Goal: Information Seeking & Learning: Learn about a topic

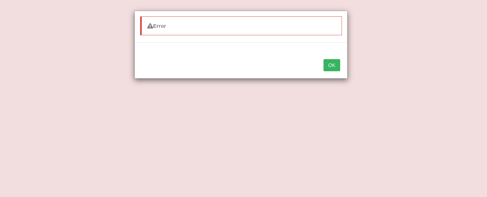
click at [329, 63] on button "OK" at bounding box center [332, 65] width 16 height 12
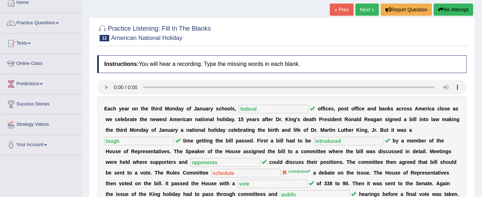
scroll to position [42, 0]
click at [441, 10] on icon "button" at bounding box center [440, 9] width 5 height 5
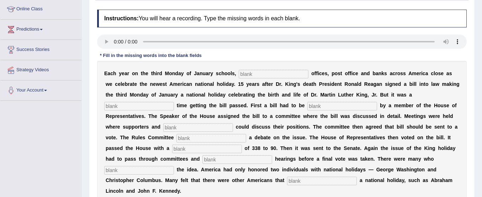
scroll to position [111, 0]
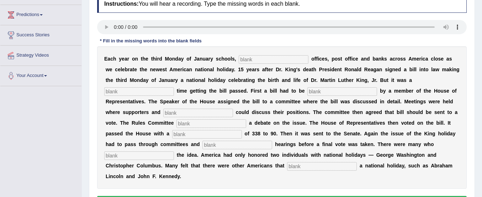
click at [249, 58] on input "text" at bounding box center [274, 59] width 70 height 9
type input "federal"
click at [155, 91] on input "text" at bounding box center [139, 91] width 70 height 9
type input "tough"
click at [317, 89] on input "text" at bounding box center [342, 91] width 70 height 9
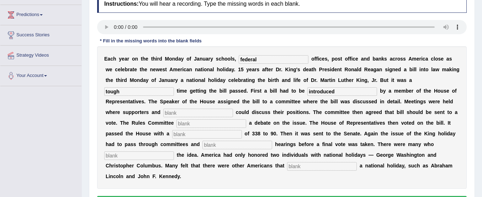
type input "introduced"
click at [184, 112] on input "text" at bounding box center [198, 113] width 70 height 9
type input "opponents"
click at [186, 120] on input "text" at bounding box center [211, 123] width 70 height 9
type input "schedulde"
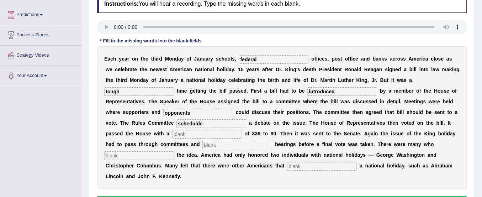
click at [195, 136] on input "text" at bounding box center [207, 134] width 70 height 9
type input "votes"
click at [216, 146] on input "text" at bounding box center [237, 145] width 70 height 9
type input "public"
click at [135, 152] on input "text" at bounding box center [139, 155] width 70 height 9
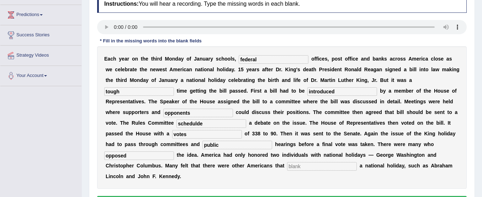
type input "opposed"
click at [291, 164] on input "text" at bounding box center [322, 166] width 70 height 9
type input "deserved"
click at [203, 125] on input "schedulde" at bounding box center [211, 123] width 70 height 9
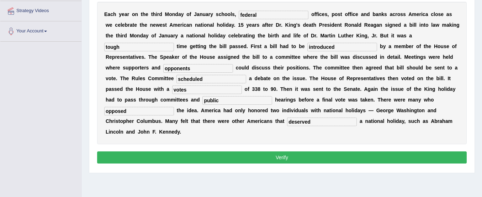
scroll to position [159, 0]
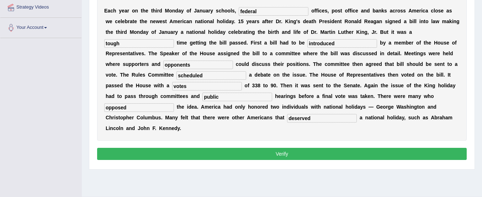
type input "scheduled"
click at [266, 151] on button "Verify" at bounding box center [282, 154] width 370 height 12
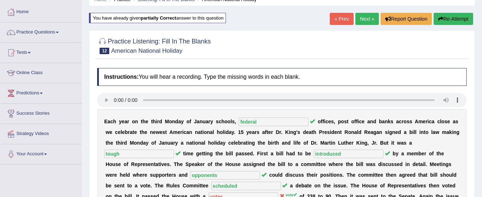
scroll to position [33, 0]
click at [360, 23] on link "Next »" at bounding box center [366, 19] width 23 height 12
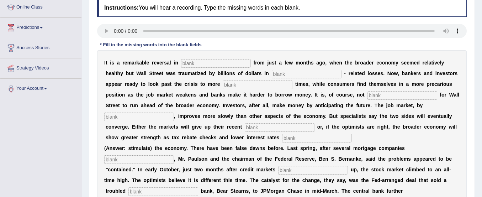
scroll to position [98, 0]
click at [188, 60] on input "text" at bounding box center [216, 63] width 70 height 9
type input "attitudes"
click at [278, 74] on input "text" at bounding box center [307, 74] width 70 height 9
type input "market"
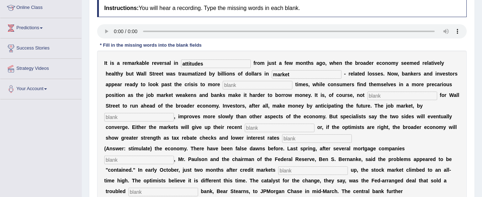
click at [238, 85] on input "text" at bounding box center [258, 85] width 70 height 9
type input "profitable"
click at [375, 96] on input "text" at bounding box center [403, 95] width 70 height 9
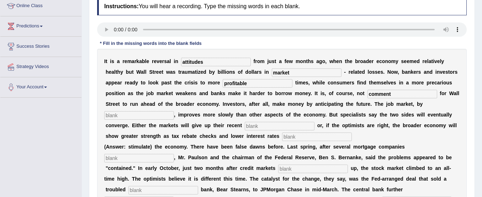
scroll to position [107, 0]
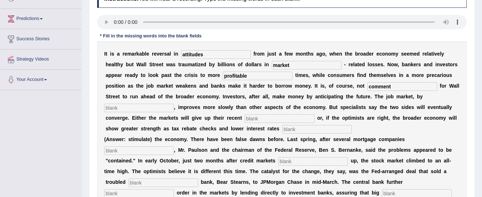
type input "comment"
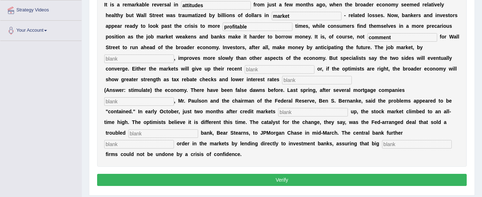
scroll to position [158, 0]
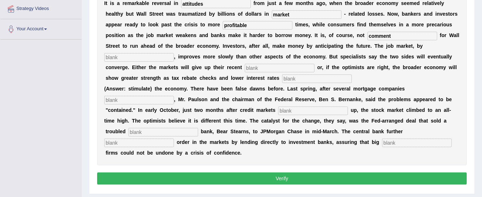
click at [164, 57] on input "text" at bounding box center [139, 57] width 70 height 9
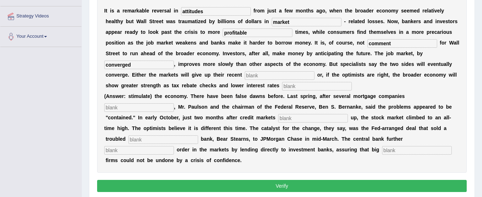
scroll to position [122, 0]
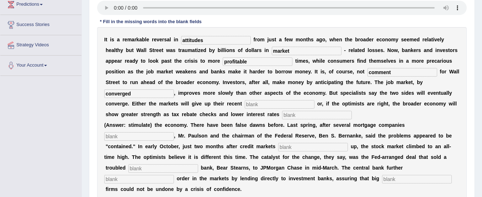
click at [149, 90] on input "converged" at bounding box center [139, 93] width 70 height 9
type input "c"
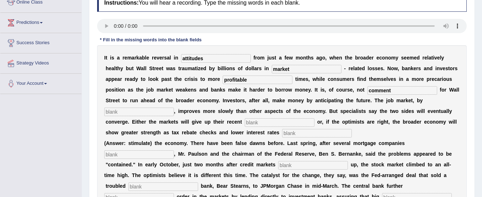
scroll to position [102, 0]
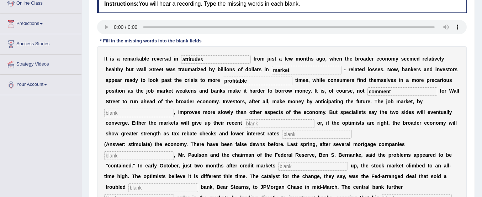
click at [159, 115] on input "text" at bounding box center [139, 113] width 70 height 9
type input "contrast"
click at [250, 122] on input "text" at bounding box center [280, 123] width 70 height 9
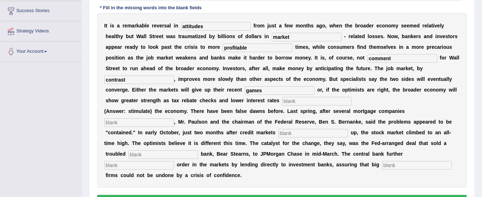
scroll to position [154, 0]
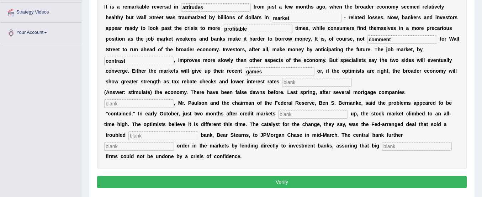
type input "games"
click at [296, 81] on input "text" at bounding box center [317, 82] width 70 height 9
type input "stimulate"
click at [128, 108] on div "I t i s a r e m a r k a b l e r e v e r s a l i n attitudes f r o m j u s t a f…" at bounding box center [282, 81] width 370 height 174
click at [130, 102] on input "text" at bounding box center [139, 103] width 70 height 9
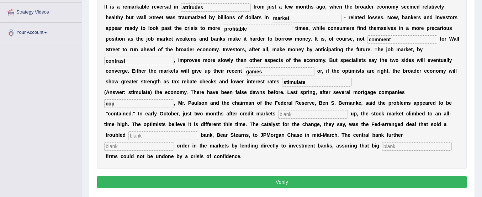
type input "cop"
click at [299, 115] on input "text" at bounding box center [313, 114] width 70 height 9
type input "frosed"
click at [148, 135] on input "text" at bounding box center [163, 135] width 70 height 9
type input "invest"
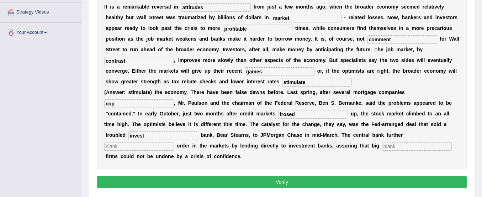
click at [119, 146] on input "text" at bounding box center [139, 146] width 70 height 9
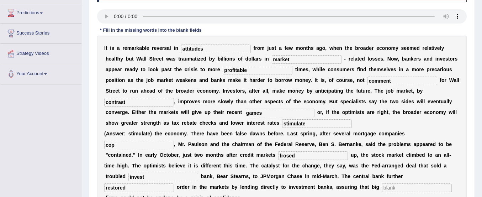
scroll to position [113, 0]
type input "restored"
click at [118, 146] on input "cop" at bounding box center [139, 145] width 70 height 9
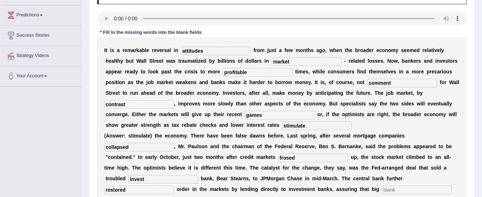
scroll to position [111, 0]
type input "collapsed"
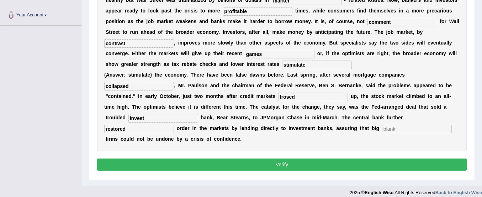
scroll to position [178, 0]
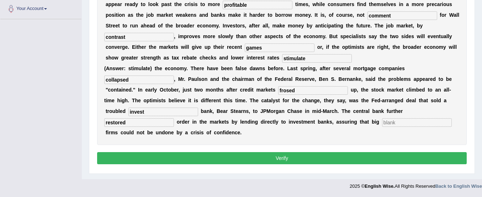
click at [385, 123] on input "text" at bounding box center [417, 122] width 70 height 9
type input "security"
click at [147, 114] on input "invest" at bounding box center [163, 111] width 70 height 9
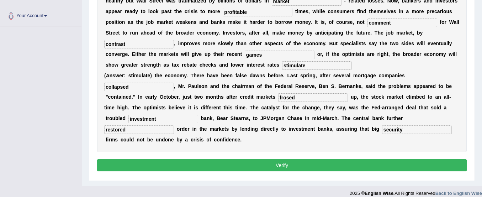
scroll to position [168, 0]
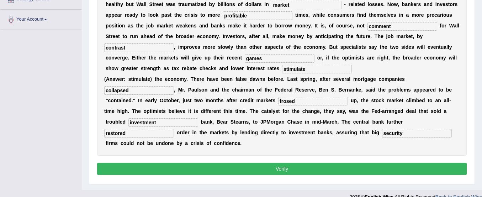
type input "investment"
click at [286, 101] on input "frosed" at bounding box center [313, 101] width 70 height 9
type input "frosed"
drag, startPoint x: 324, startPoint y: 116, endPoint x: 325, endPoint y: 123, distance: 7.2
click at [325, 123] on div "I t i s a r e m a r k a b l e r e v e r s a l i n attitudes f r o m j u s t a f…" at bounding box center [282, 68] width 370 height 174
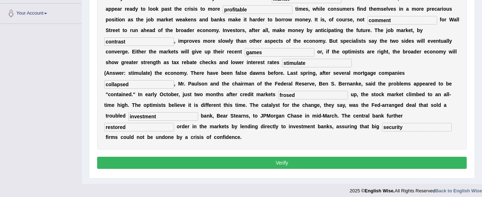
scroll to position [175, 0]
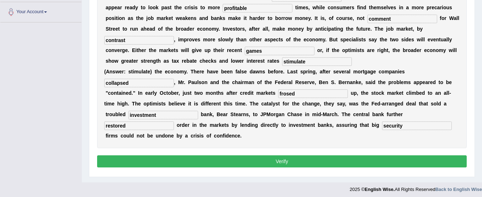
click at [304, 161] on button "Verify" at bounding box center [282, 161] width 370 height 12
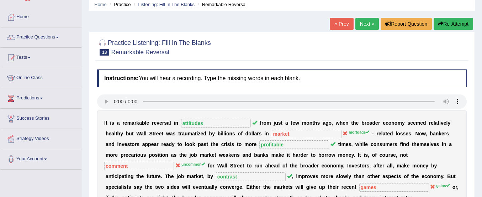
scroll to position [0, 0]
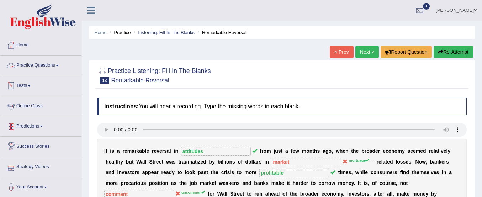
click at [52, 63] on link "Practice Questions" at bounding box center [40, 65] width 81 height 18
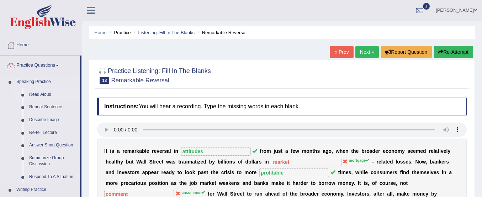
click at [44, 93] on link "Read Aloud" at bounding box center [53, 94] width 54 height 13
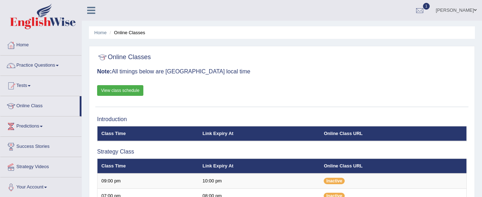
click at [41, 64] on link "Practice Questions" at bounding box center [40, 65] width 81 height 18
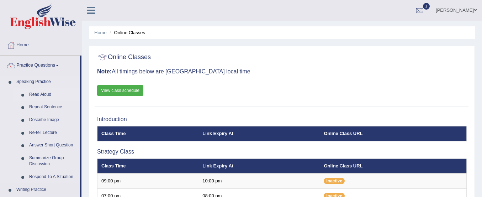
click at [40, 93] on link "Read Aloud" at bounding box center [53, 94] width 54 height 13
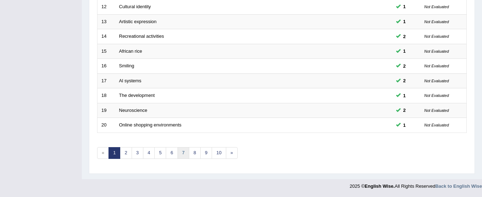
click at [184, 151] on link "7" at bounding box center [184, 153] width 12 height 12
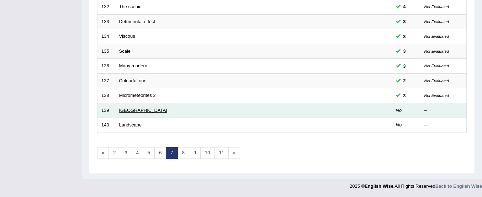
click at [122, 112] on link "[GEOGRAPHIC_DATA]" at bounding box center [143, 109] width 48 height 5
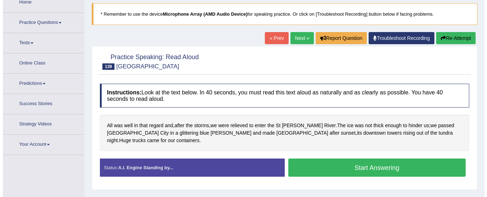
scroll to position [46, 0]
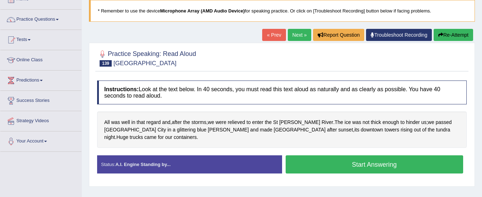
click at [307, 155] on button "Start Answering" at bounding box center [375, 164] width 178 height 18
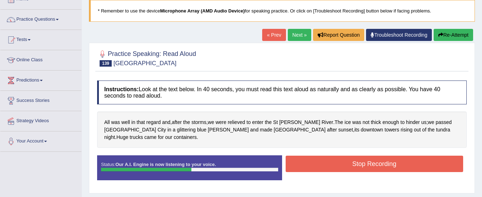
click at [307, 155] on button "Stop Recording" at bounding box center [375, 163] width 178 height 16
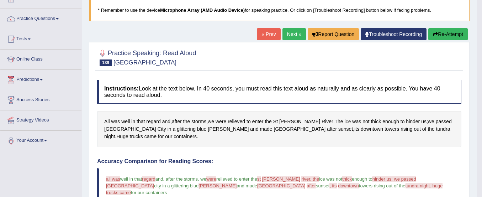
scroll to position [46, 0]
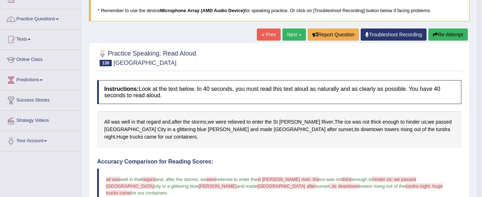
click at [443, 35] on button "Re-Attempt" at bounding box center [447, 34] width 39 height 12
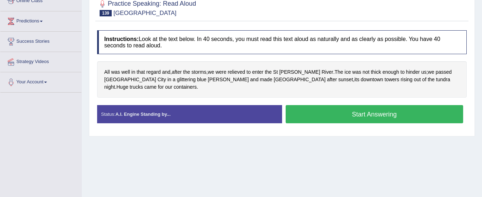
click at [402, 106] on button "Start Answering" at bounding box center [375, 114] width 178 height 18
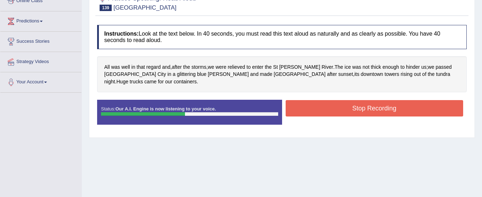
click at [402, 106] on button "Stop Recording" at bounding box center [375, 108] width 178 height 16
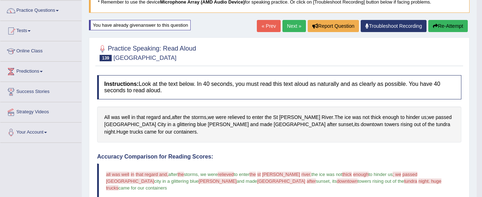
scroll to position [58, 0]
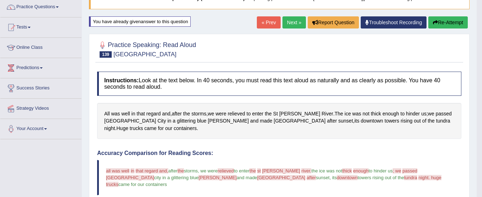
click at [437, 20] on button "Re-Attempt" at bounding box center [447, 22] width 39 height 12
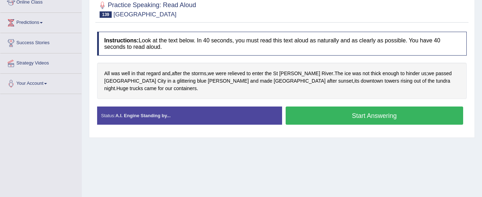
click at [368, 110] on button "Start Answering" at bounding box center [375, 115] width 178 height 18
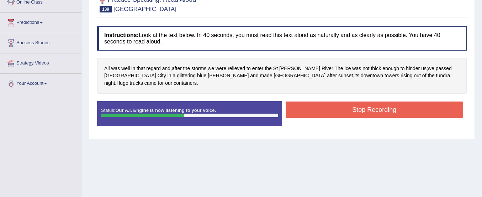
click at [372, 101] on button "Stop Recording" at bounding box center [375, 109] width 178 height 16
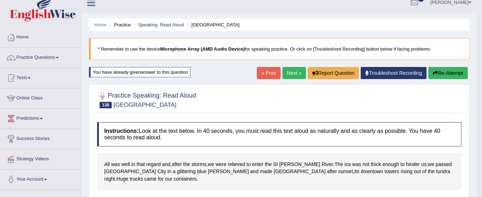
scroll to position [7, 0]
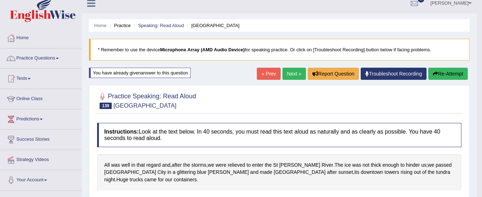
click at [291, 74] on link "Next »" at bounding box center [294, 74] width 23 height 12
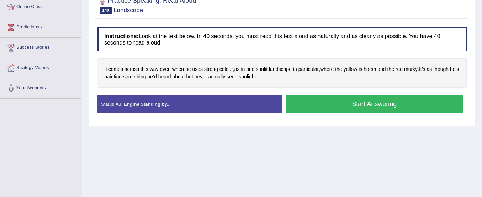
click at [348, 100] on button "Start Answering" at bounding box center [375, 104] width 178 height 18
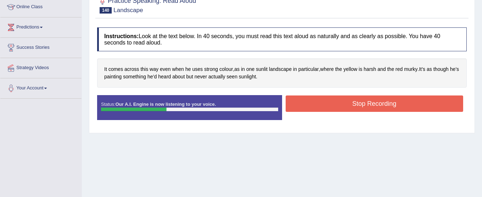
click at [348, 100] on button "Stop Recording" at bounding box center [375, 103] width 178 height 16
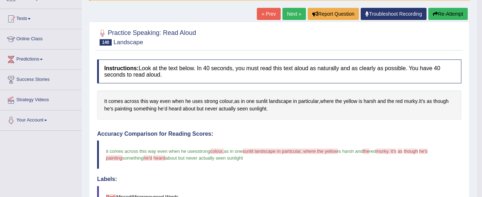
scroll to position [62, 0]
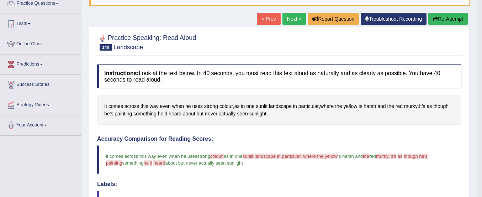
click at [443, 21] on button "Re-Attempt" at bounding box center [447, 19] width 39 height 12
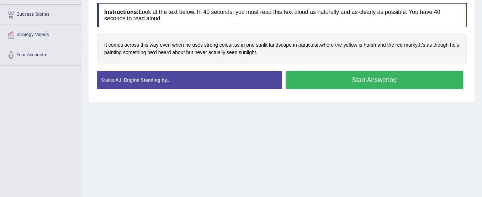
scroll to position [132, 0]
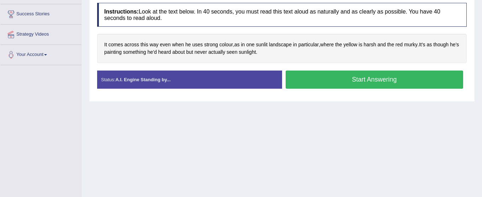
click at [403, 76] on button "Start Answering" at bounding box center [375, 79] width 178 height 18
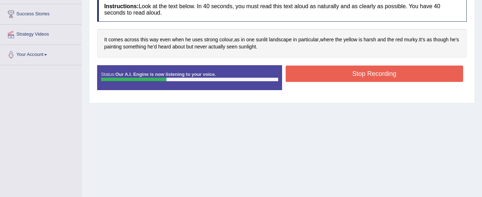
click at [403, 76] on button "Stop Recording" at bounding box center [375, 73] width 178 height 16
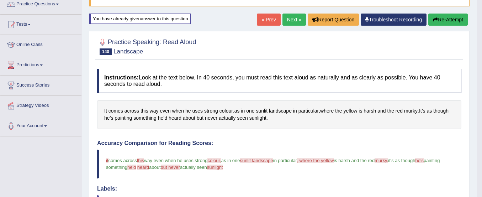
scroll to position [61, 0]
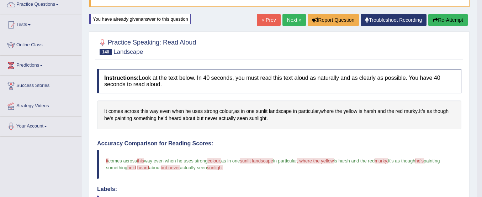
click at [457, 17] on button "Re-Attempt" at bounding box center [447, 20] width 39 height 12
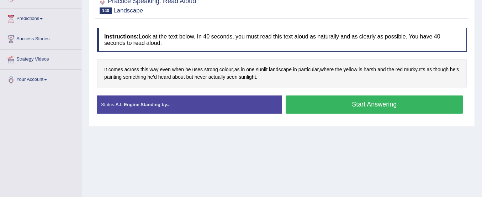
scroll to position [107, 0]
click at [410, 101] on button "Start Answering" at bounding box center [375, 104] width 178 height 18
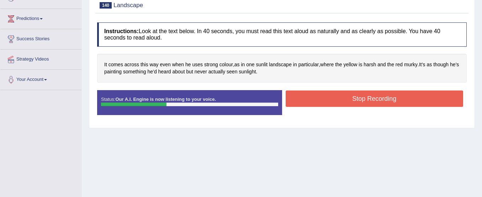
click at [410, 101] on button "Stop Recording" at bounding box center [375, 98] width 178 height 16
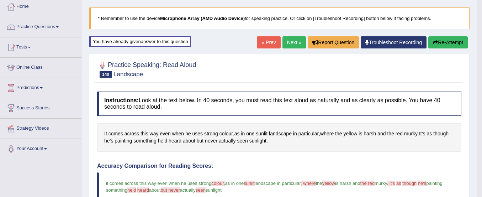
scroll to position [38, 0]
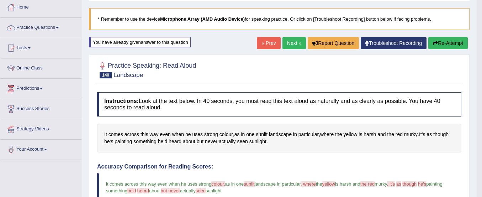
click at [438, 39] on button "Re-Attempt" at bounding box center [447, 43] width 39 height 12
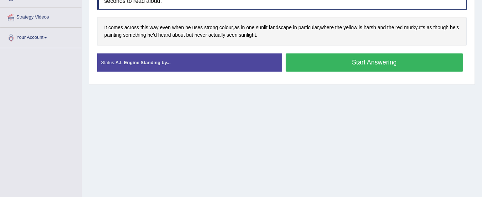
click at [417, 66] on button "Start Answering" at bounding box center [375, 62] width 178 height 18
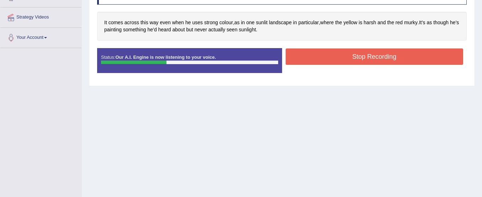
click at [407, 49] on button "Stop Recording" at bounding box center [375, 56] width 178 height 16
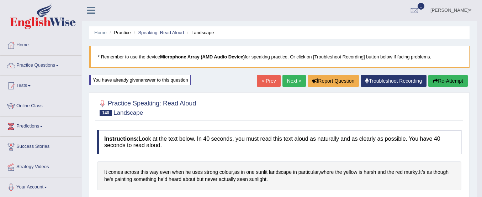
click at [291, 78] on link "Next »" at bounding box center [294, 81] width 23 height 12
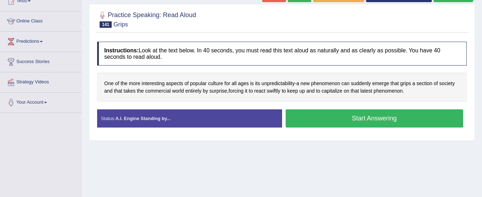
click at [320, 120] on button "Start Answering" at bounding box center [375, 118] width 178 height 18
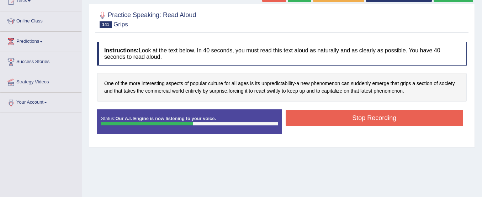
click at [320, 120] on button "Stop Recording" at bounding box center [375, 118] width 178 height 16
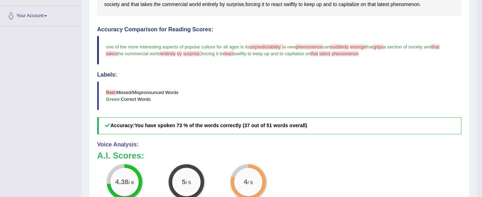
scroll to position [170, 0]
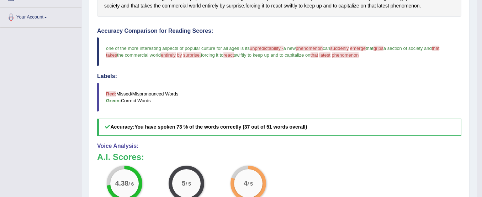
click at [320, 120] on h5 "Accuracy: You have spoken 73 % of the words correctly (37 out of 51 words overa…" at bounding box center [279, 126] width 364 height 17
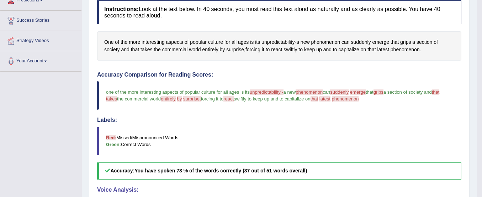
scroll to position [120, 0]
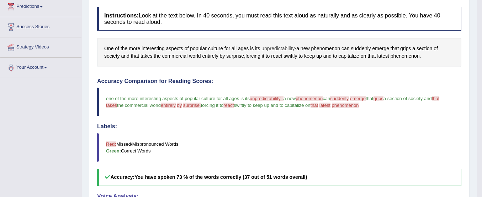
click at [269, 48] on span "unpredictability" at bounding box center [278, 48] width 33 height 7
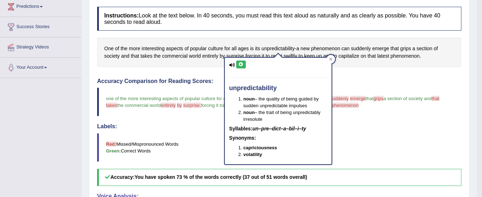
click at [242, 65] on icon at bounding box center [240, 64] width 5 height 4
click at [348, 70] on div "Instructions: Look at the text below. In 40 seconds, you must read this text al…" at bounding box center [279, 164] width 368 height 322
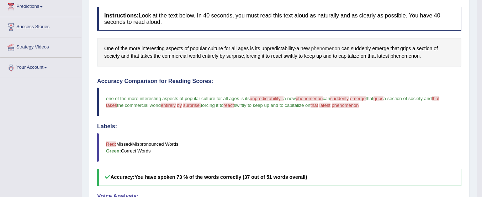
click at [329, 48] on span "phenomenon" at bounding box center [325, 48] width 29 height 7
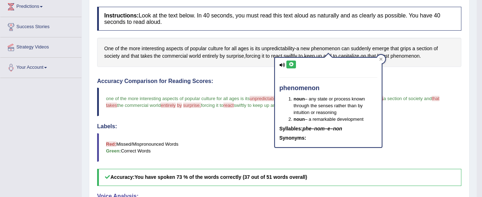
click at [291, 65] on icon at bounding box center [291, 64] width 5 height 4
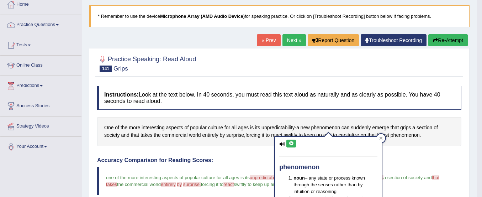
scroll to position [39, 0]
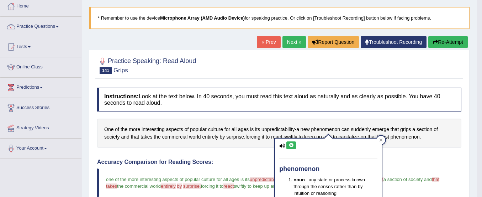
click at [444, 39] on button "Re-Attempt" at bounding box center [447, 42] width 39 height 12
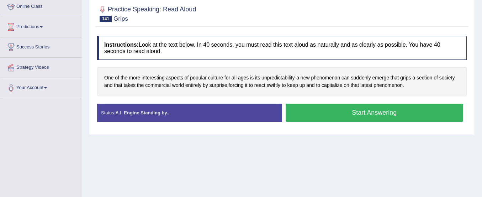
click at [401, 112] on button "Start Answering" at bounding box center [375, 113] width 178 height 18
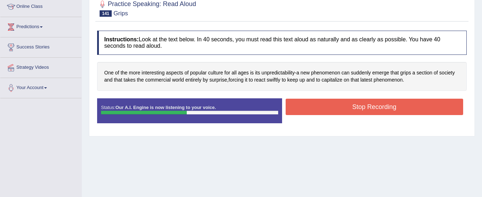
click at [401, 112] on button "Stop Recording" at bounding box center [375, 107] width 178 height 16
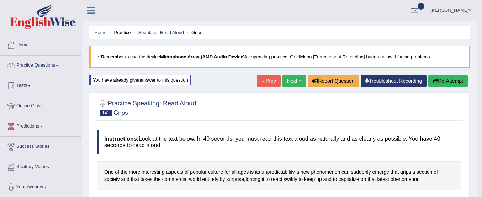
click at [438, 77] on button "Re-Attempt" at bounding box center [447, 81] width 39 height 12
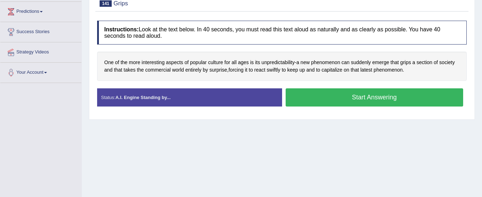
scroll to position [116, 0]
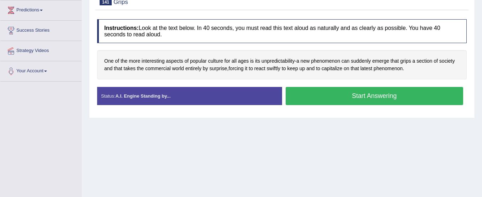
click at [398, 90] on button "Start Answering" at bounding box center [375, 96] width 178 height 18
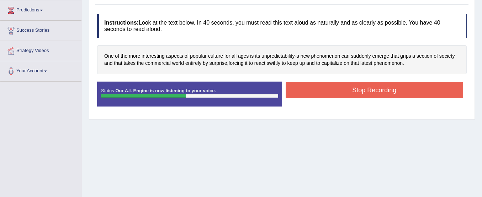
click at [398, 90] on button "Stop Recording" at bounding box center [375, 90] width 178 height 16
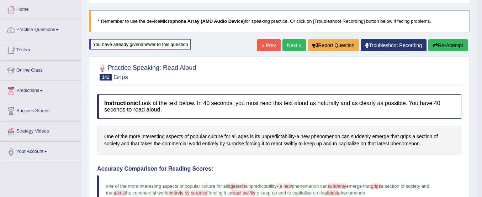
scroll to position [0, 0]
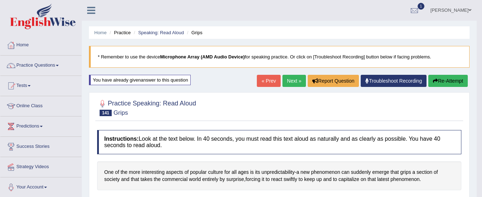
click at [445, 78] on button "Re-Attempt" at bounding box center [447, 81] width 39 height 12
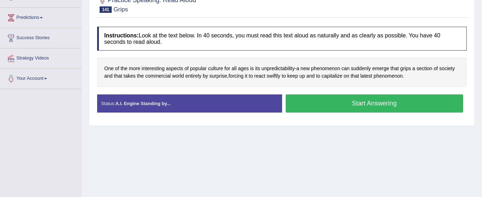
scroll to position [109, 0]
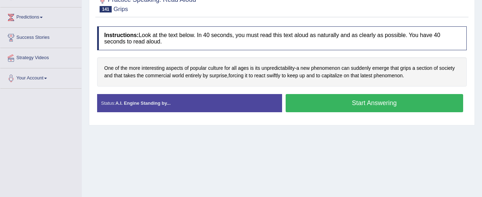
click at [384, 97] on button "Start Answering" at bounding box center [375, 103] width 178 height 18
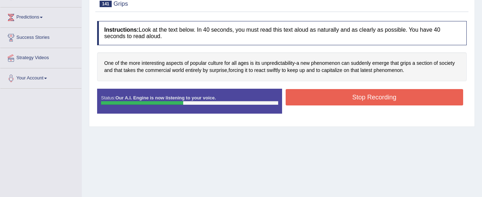
click at [384, 97] on button "Stop Recording" at bounding box center [375, 97] width 178 height 16
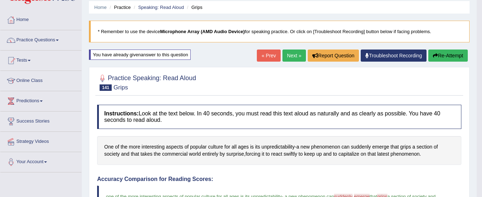
scroll to position [25, 0]
click at [294, 55] on link "Next »" at bounding box center [294, 56] width 23 height 12
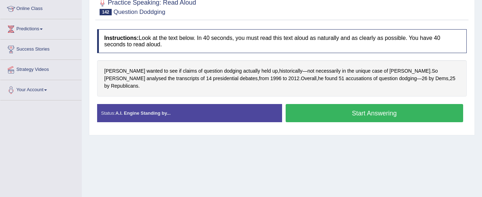
scroll to position [110, 0]
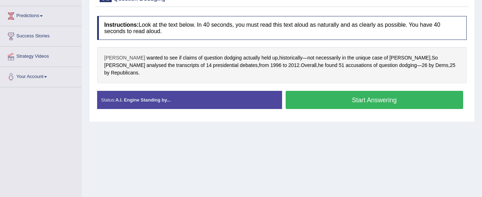
click at [123, 58] on span "[PERSON_NAME]" at bounding box center [124, 57] width 41 height 7
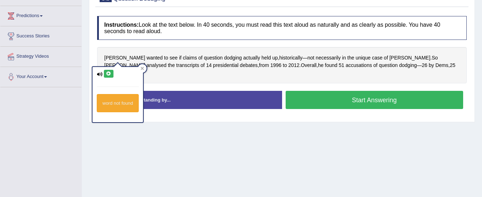
click at [109, 74] on icon at bounding box center [108, 74] width 5 height 4
click at [224, 57] on span "dodging" at bounding box center [233, 57] width 18 height 7
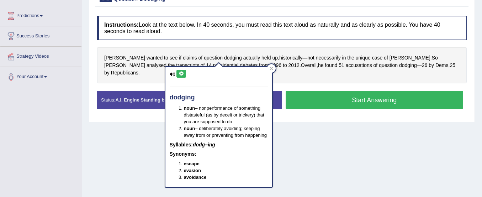
click at [180, 77] on button at bounding box center [181, 74] width 10 height 8
click at [242, 50] on div "Clementson wanted to see if claims of question dodging actually held up , histo…" at bounding box center [282, 65] width 370 height 36
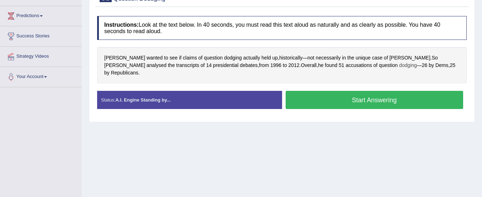
click at [399, 66] on span "dodging" at bounding box center [408, 65] width 18 height 7
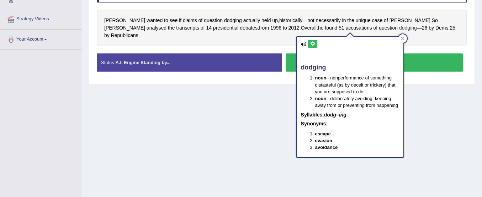
scroll to position [149, 0]
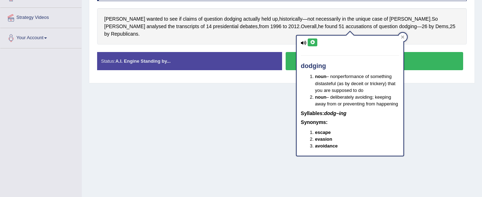
click at [313, 39] on button at bounding box center [313, 42] width 10 height 8
click at [245, 90] on div "Home Practice Speaking: Read Aloud Question Doddging * Remember to use the devi…" at bounding box center [282, 29] width 400 height 356
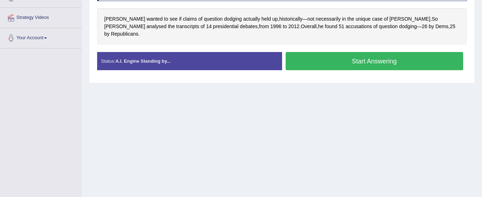
click at [306, 52] on button "Start Answering" at bounding box center [375, 61] width 178 height 18
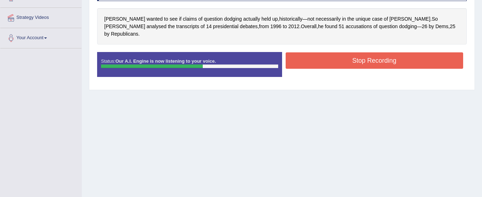
click at [306, 52] on button "Stop Recording" at bounding box center [375, 60] width 178 height 16
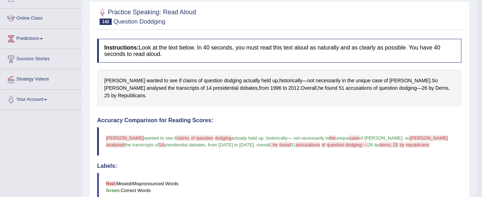
scroll to position [79, 0]
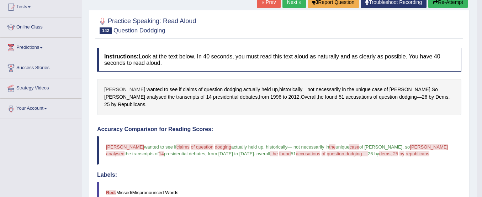
click at [125, 86] on span "Clementson" at bounding box center [124, 89] width 41 height 7
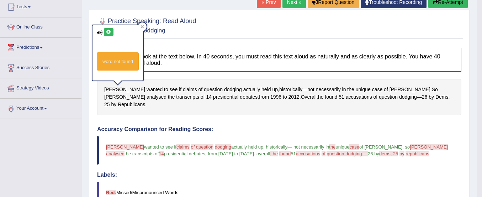
click at [111, 31] on icon at bounding box center [108, 32] width 5 height 4
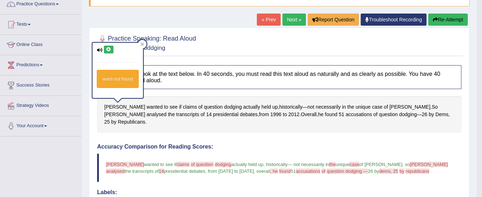
scroll to position [58, 0]
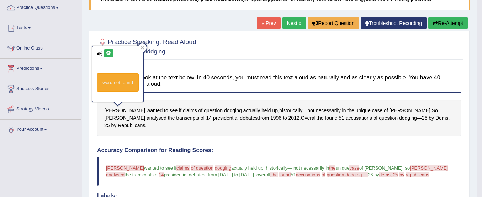
click at [439, 22] on button "Re-Attempt" at bounding box center [447, 23] width 39 height 12
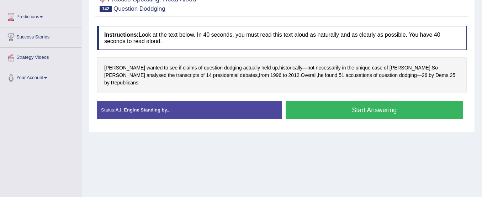
click at [389, 106] on button "Start Answering" at bounding box center [375, 110] width 178 height 18
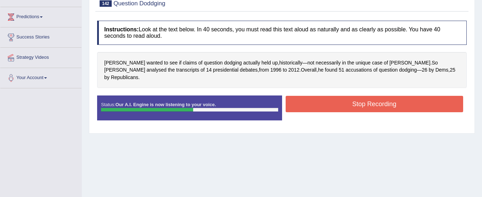
click at [368, 96] on button "Stop Recording" at bounding box center [375, 104] width 178 height 16
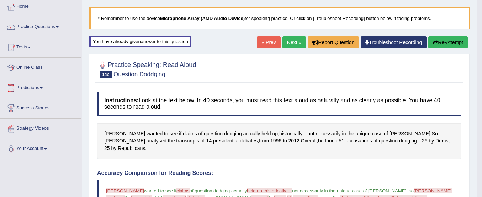
scroll to position [38, 0]
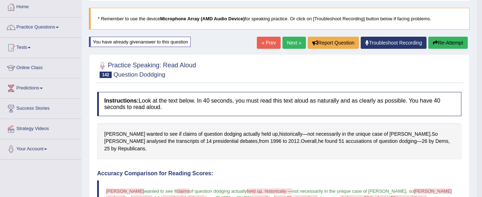
click at [460, 40] on button "Re-Attempt" at bounding box center [447, 43] width 39 height 12
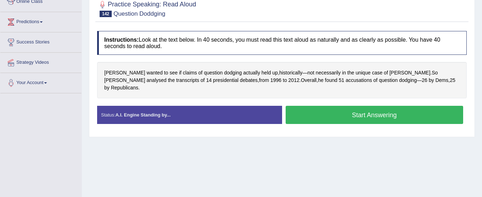
scroll to position [107, 0]
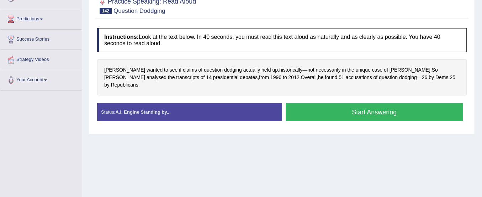
click at [398, 103] on button "Start Answering" at bounding box center [375, 112] width 178 height 18
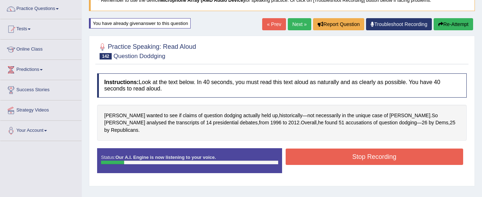
scroll to position [54, 0]
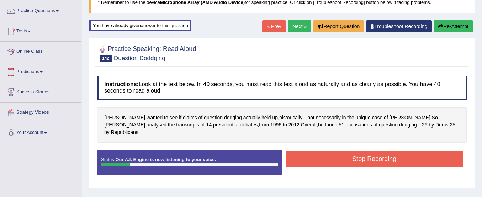
click at [448, 22] on button "Re-Attempt" at bounding box center [453, 26] width 39 height 12
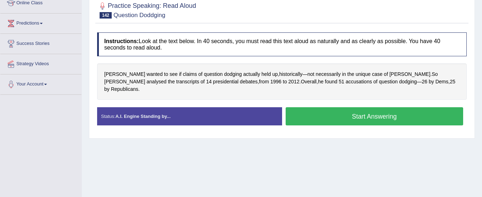
scroll to position [103, 0]
click at [418, 110] on button "Start Answering" at bounding box center [375, 116] width 178 height 18
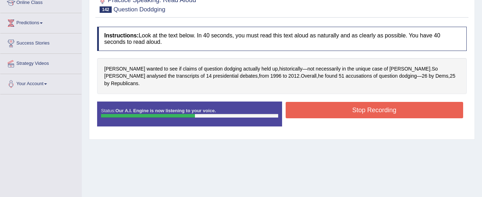
click at [418, 110] on button "Stop Recording" at bounding box center [375, 110] width 178 height 16
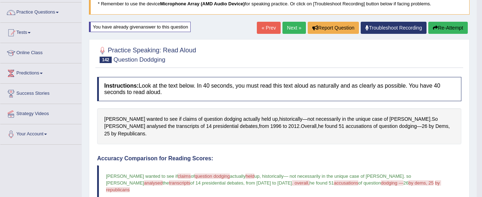
scroll to position [0, 0]
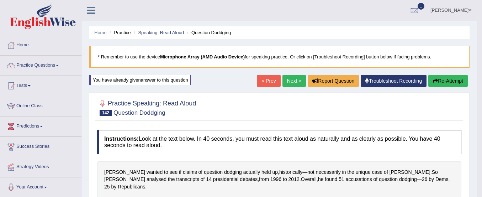
click at [290, 79] on link "Next »" at bounding box center [294, 81] width 23 height 12
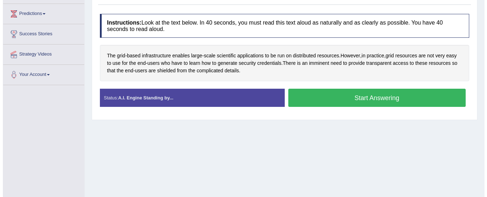
scroll to position [112, 0]
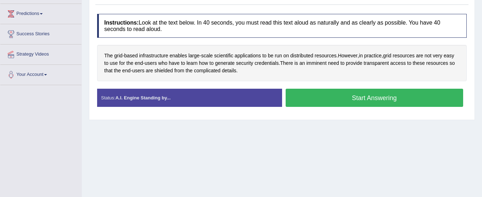
click at [308, 91] on button "Start Answering" at bounding box center [375, 98] width 178 height 18
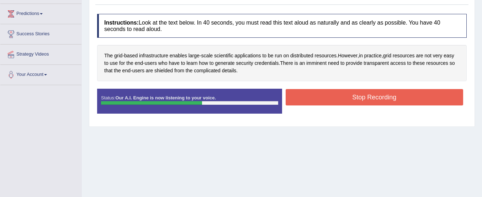
click at [308, 91] on button "Stop Recording" at bounding box center [375, 97] width 178 height 16
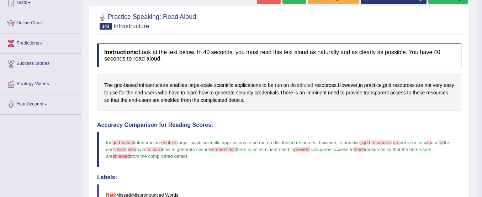
scroll to position [39, 0]
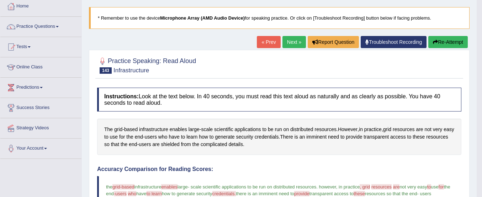
click at [441, 43] on button "Re-Attempt" at bounding box center [447, 42] width 39 height 12
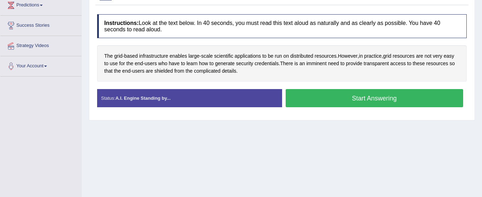
scroll to position [122, 0]
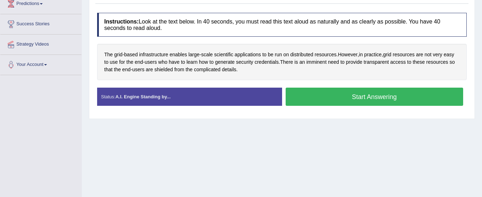
click at [396, 100] on button "Start Answering" at bounding box center [375, 97] width 178 height 18
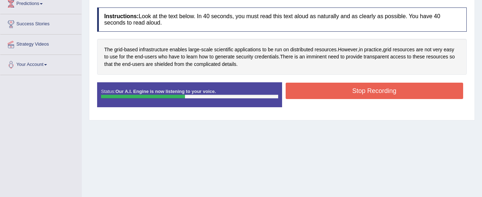
scroll to position [70, 0]
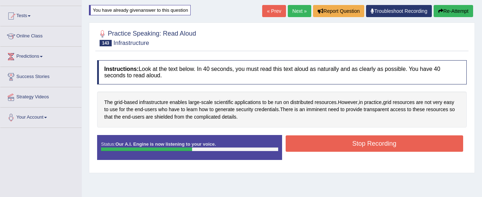
click at [461, 11] on button "Re-Attempt" at bounding box center [453, 11] width 39 height 12
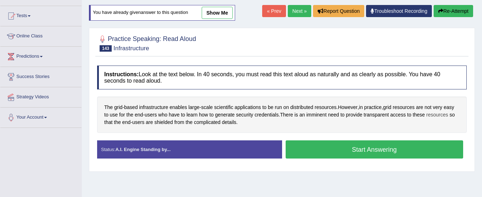
scroll to position [70, 0]
click at [408, 145] on button "Start Answering" at bounding box center [375, 149] width 178 height 18
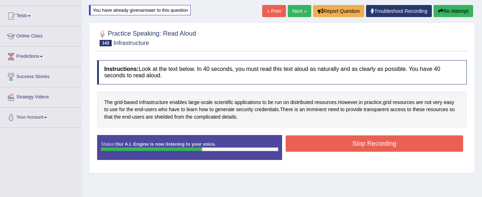
click at [408, 145] on button "Stop Recording" at bounding box center [375, 143] width 178 height 16
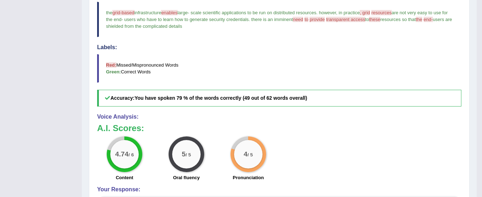
scroll to position [257, 0]
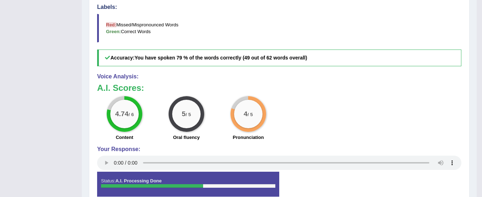
click at [408, 145] on div "Voice Analysis: A.I. Scores: 4.74 / 6 Content 5 / 5 Oral fluency 4 / 5 Pronunci…" at bounding box center [279, 122] width 364 height 98
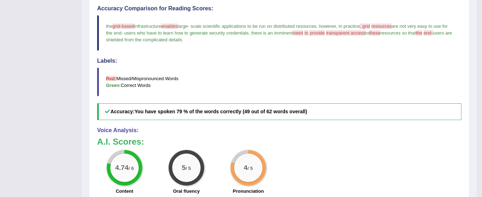
scroll to position [0, 0]
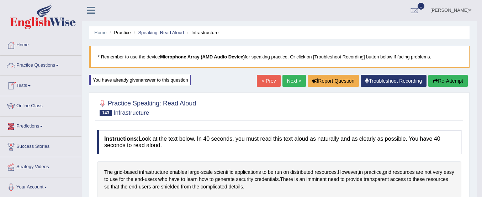
click at [47, 70] on link "Practice Questions" at bounding box center [40, 65] width 81 height 18
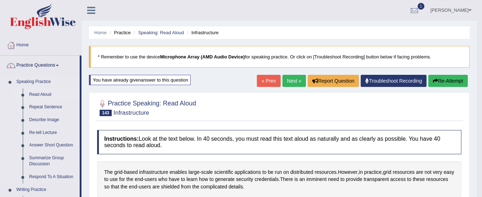
click at [44, 90] on link "Read Aloud" at bounding box center [53, 94] width 54 height 13
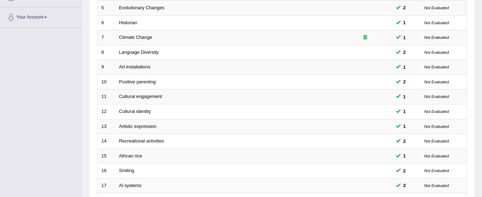
scroll to position [274, 0]
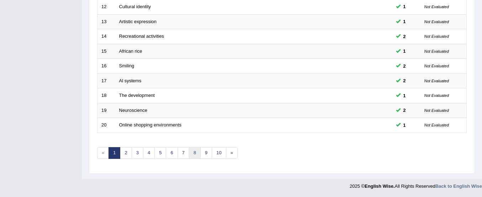
click at [195, 153] on link "8" at bounding box center [195, 153] width 12 height 12
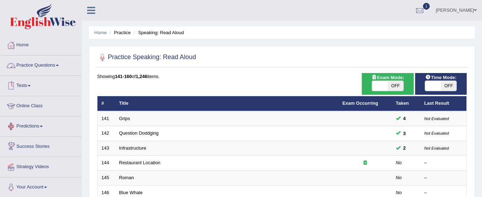
click at [39, 65] on link "Practice Questions" at bounding box center [40, 65] width 81 height 18
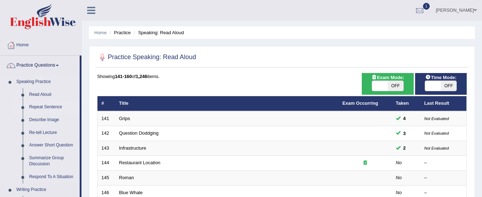
click at [46, 108] on link "Repeat Sentence" at bounding box center [53, 107] width 54 height 13
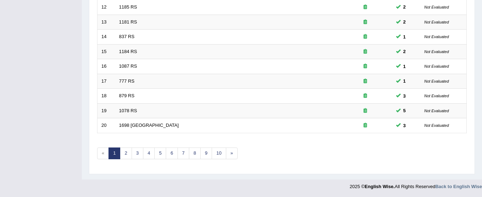
scroll to position [274, 0]
click at [180, 151] on link "7" at bounding box center [184, 153] width 12 height 12
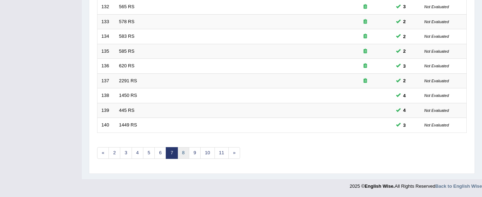
click at [182, 153] on link "8" at bounding box center [184, 153] width 12 height 12
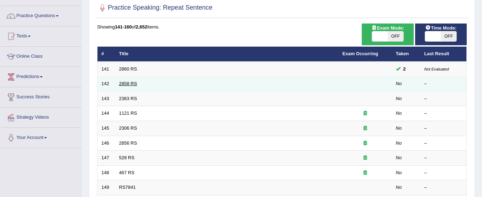
click at [126, 84] on link "2858 RS" at bounding box center [128, 83] width 18 height 5
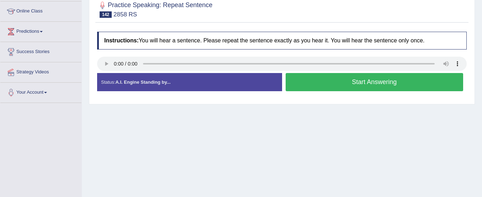
click at [293, 87] on button "Start Answering" at bounding box center [375, 82] width 178 height 18
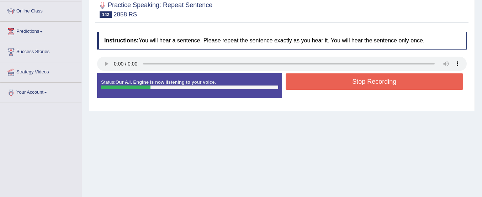
click at [293, 87] on button "Stop Recording" at bounding box center [375, 81] width 178 height 16
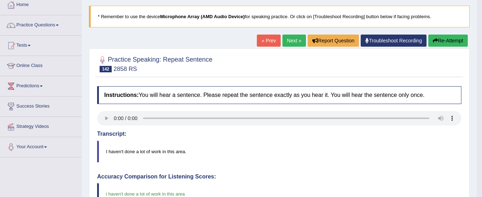
scroll to position [37, 0]
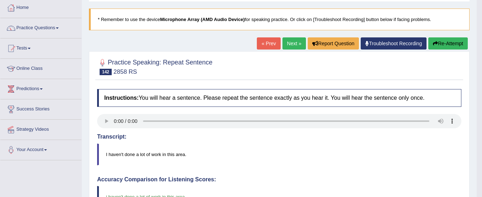
click at [442, 41] on button "Re-Attempt" at bounding box center [447, 43] width 39 height 12
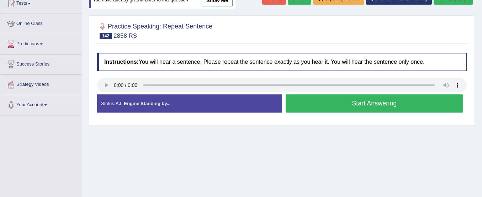
click at [316, 101] on button "Start Answering" at bounding box center [375, 103] width 178 height 18
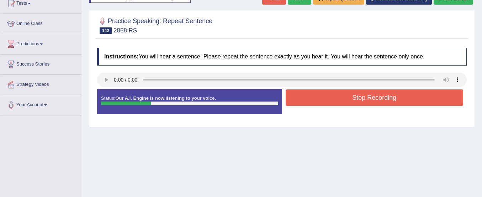
click at [316, 101] on button "Stop Recording" at bounding box center [375, 97] width 178 height 16
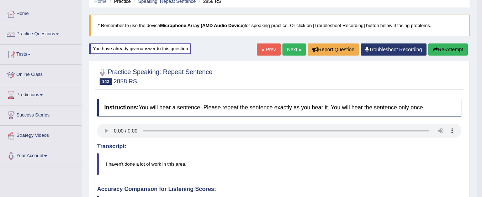
scroll to position [17, 0]
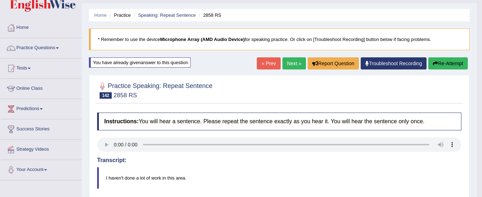
click at [291, 62] on link "Next »" at bounding box center [294, 63] width 23 height 12
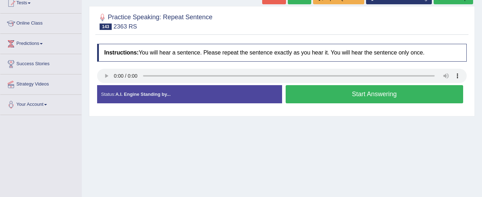
scroll to position [43, 0]
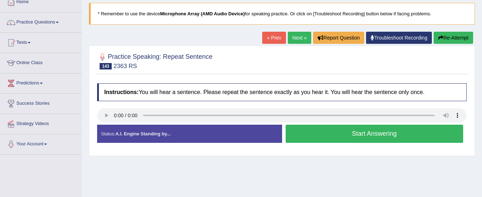
click at [297, 138] on button "Start Answering" at bounding box center [375, 134] width 178 height 18
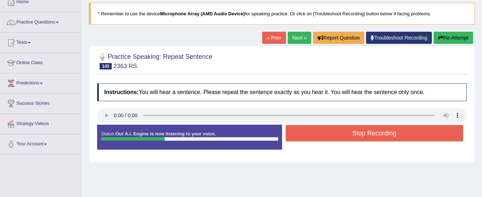
click at [297, 138] on button "Stop Recording" at bounding box center [375, 133] width 178 height 16
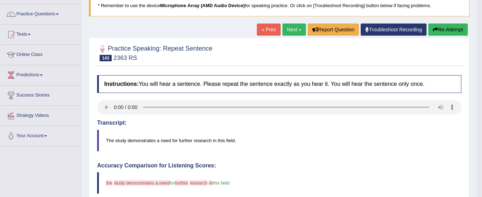
scroll to position [49, 0]
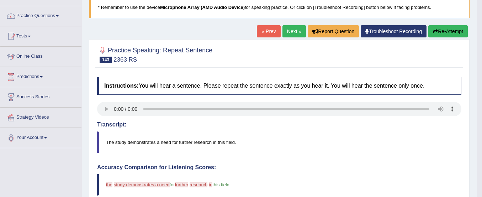
click at [453, 31] on button "Re-Attempt" at bounding box center [447, 31] width 39 height 12
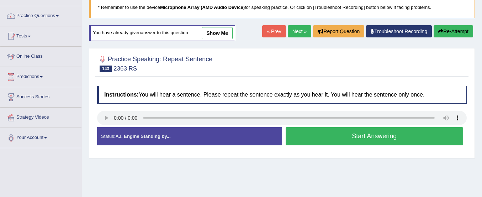
scroll to position [49, 0]
click at [317, 139] on button "Start Answering" at bounding box center [375, 136] width 178 height 18
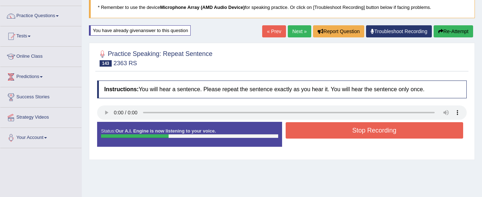
click at [317, 139] on div "Stop Recording" at bounding box center [374, 131] width 185 height 18
click at [318, 135] on button "Stop Recording" at bounding box center [375, 130] width 178 height 16
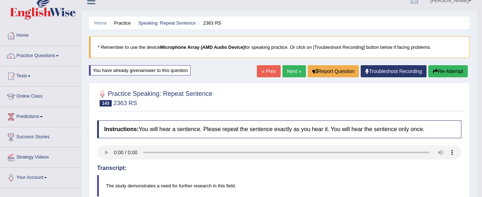
scroll to position [5, 0]
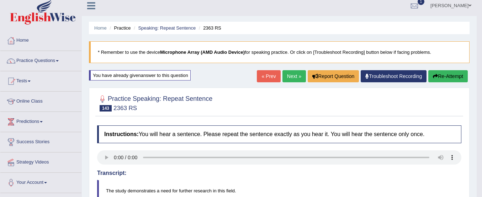
click at [439, 77] on button "Re-Attempt" at bounding box center [447, 76] width 39 height 12
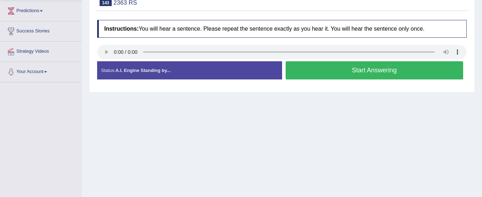
scroll to position [127, 0]
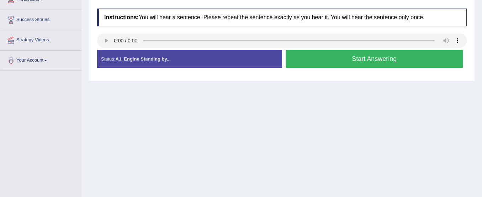
click at [404, 64] on button "Start Answering" at bounding box center [375, 59] width 178 height 18
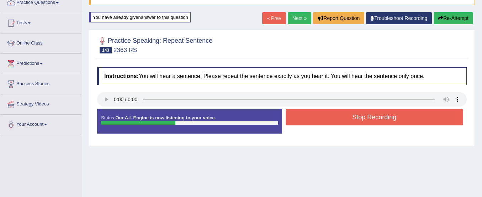
scroll to position [61, 0]
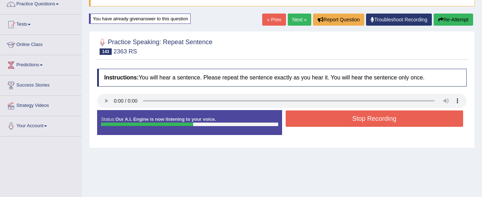
click at [448, 20] on button "Re-Attempt" at bounding box center [453, 20] width 39 height 12
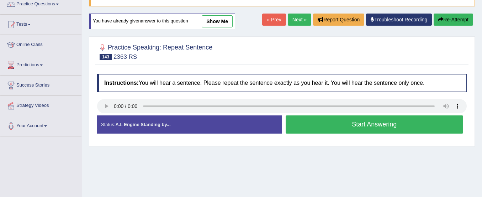
click at [379, 124] on button "Start Answering" at bounding box center [375, 124] width 178 height 18
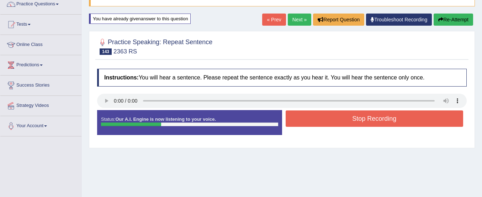
click at [452, 18] on button "Re-Attempt" at bounding box center [453, 20] width 39 height 12
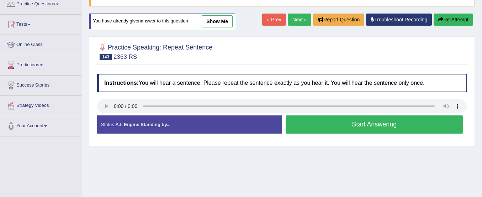
click at [353, 123] on button "Start Answering" at bounding box center [375, 124] width 178 height 18
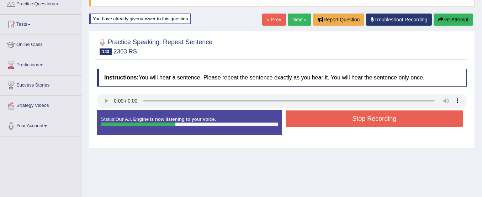
click at [353, 123] on button "Stop Recording" at bounding box center [375, 118] width 178 height 16
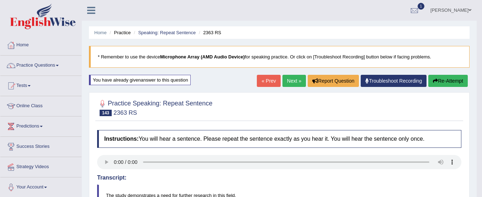
scroll to position [0, 0]
click at [33, 105] on link "Online Class" at bounding box center [40, 105] width 81 height 18
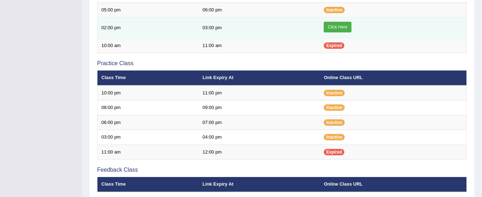
click at [337, 26] on link "Click Here" at bounding box center [337, 27] width 27 height 11
click at [337, 27] on link "Click Here" at bounding box center [337, 27] width 27 height 11
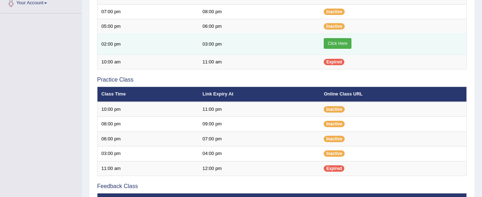
scroll to position [182, 0]
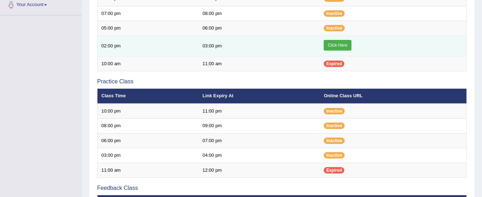
click at [331, 43] on link "Click Here" at bounding box center [337, 45] width 27 height 11
